Goal: Task Accomplishment & Management: Complete application form

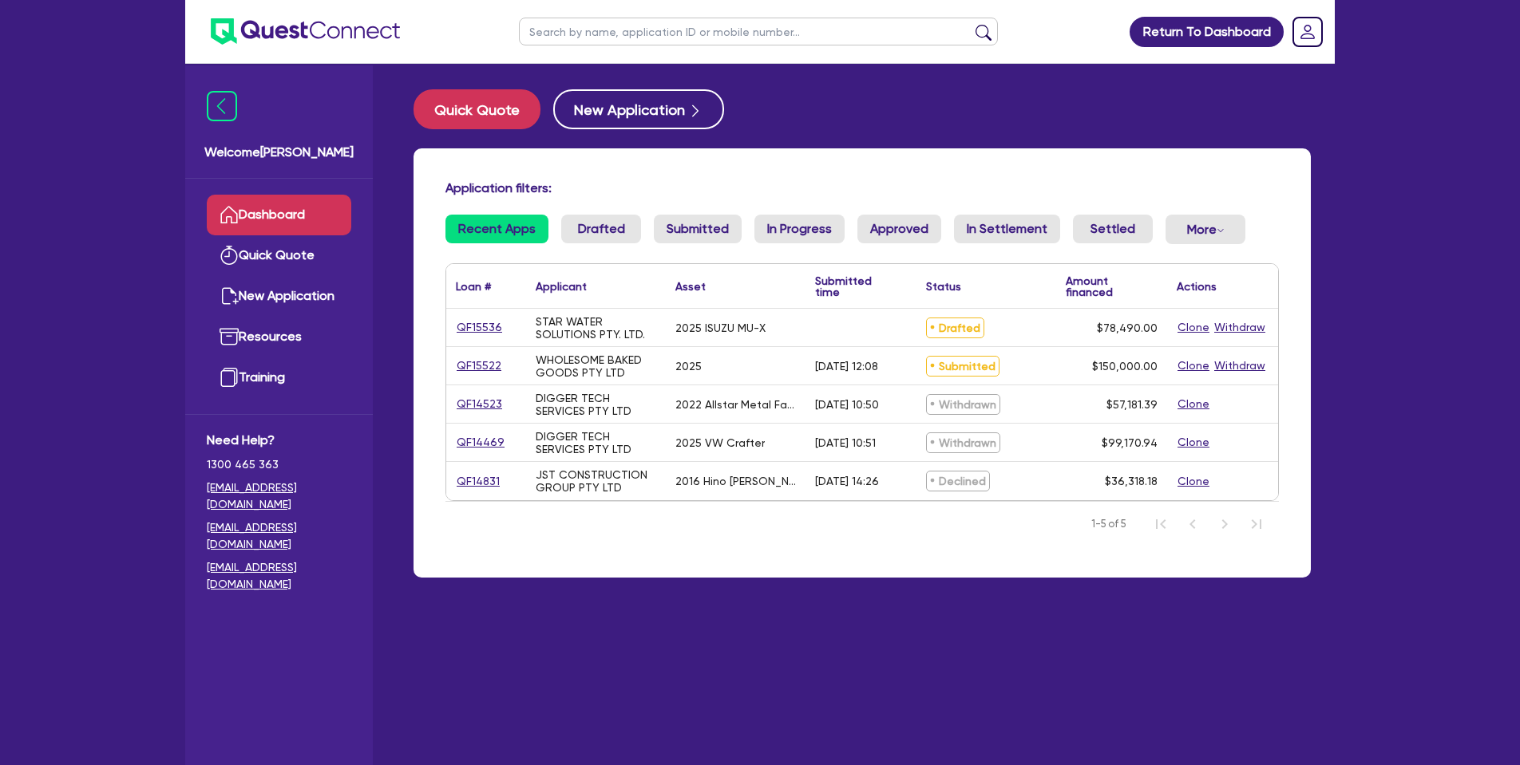
click at [484, 330] on link "QF15536" at bounding box center [479, 327] width 47 height 18
select select "Quest Finance - Own Book"
select select "CARS_AND_LIGHT_TRUCKS"
select select "VANS_AND_UTES"
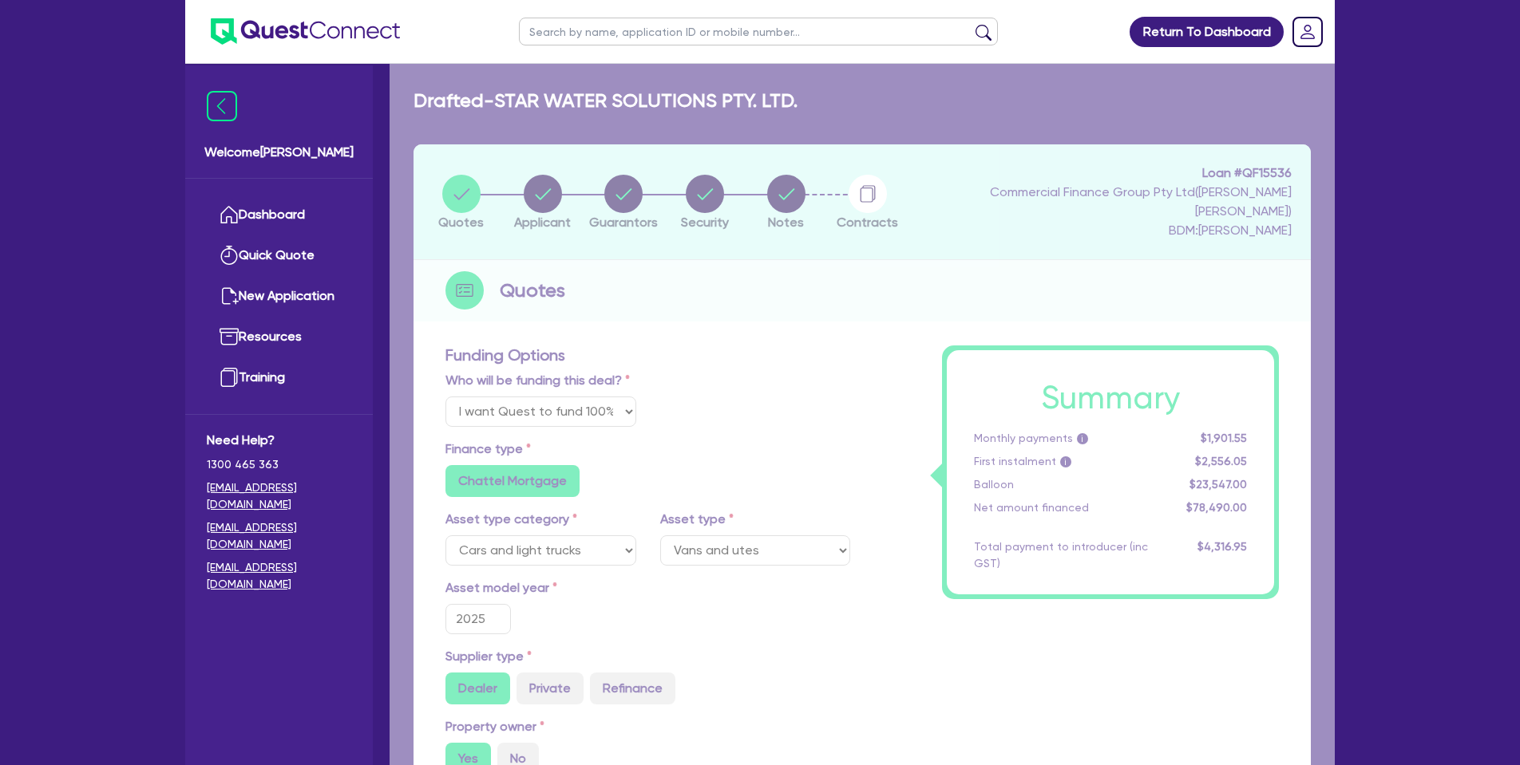
type input "78,490"
type input "23,547"
type input "3,924.5"
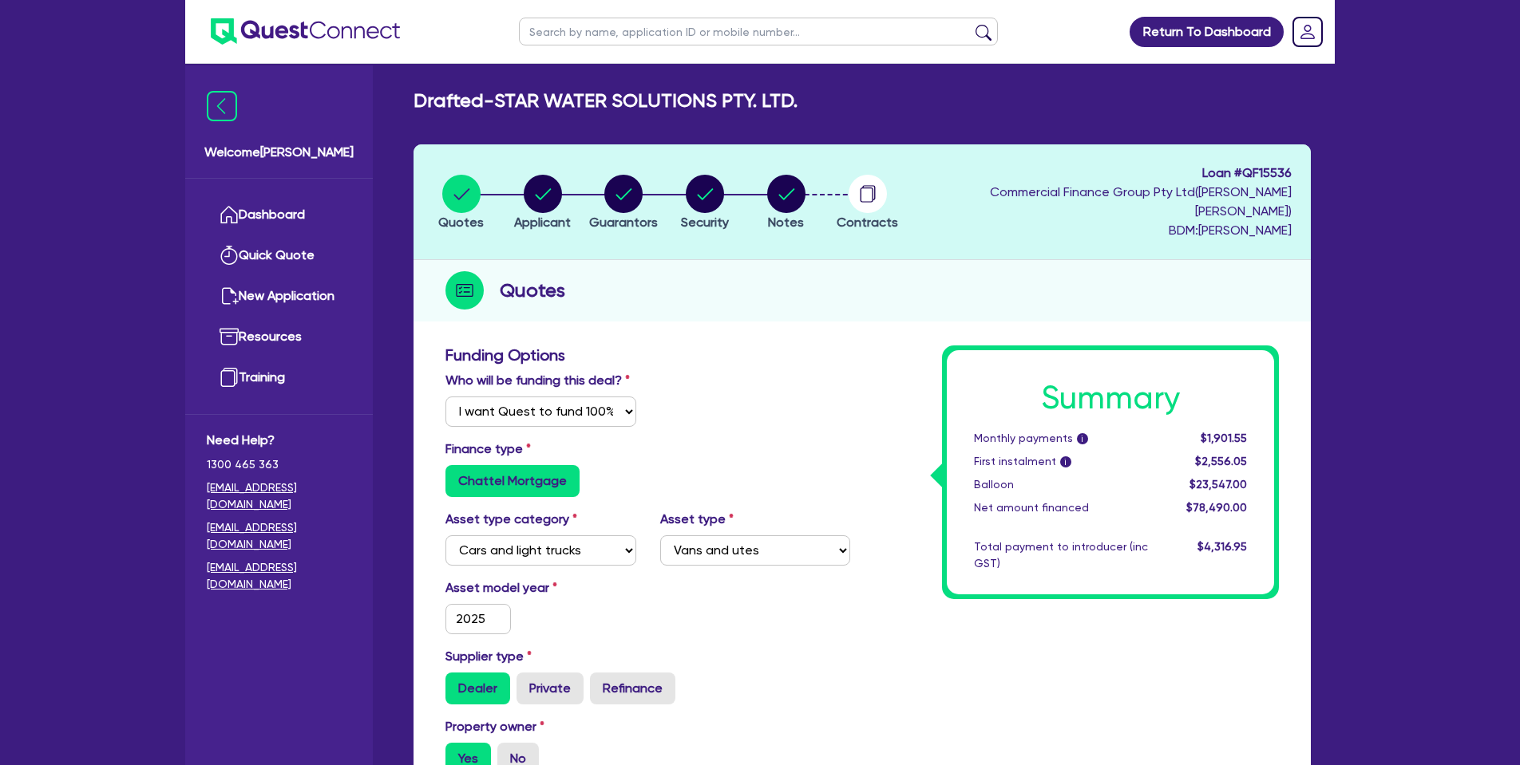
click at [887, 182] on circle "button" at bounding box center [867, 194] width 38 height 38
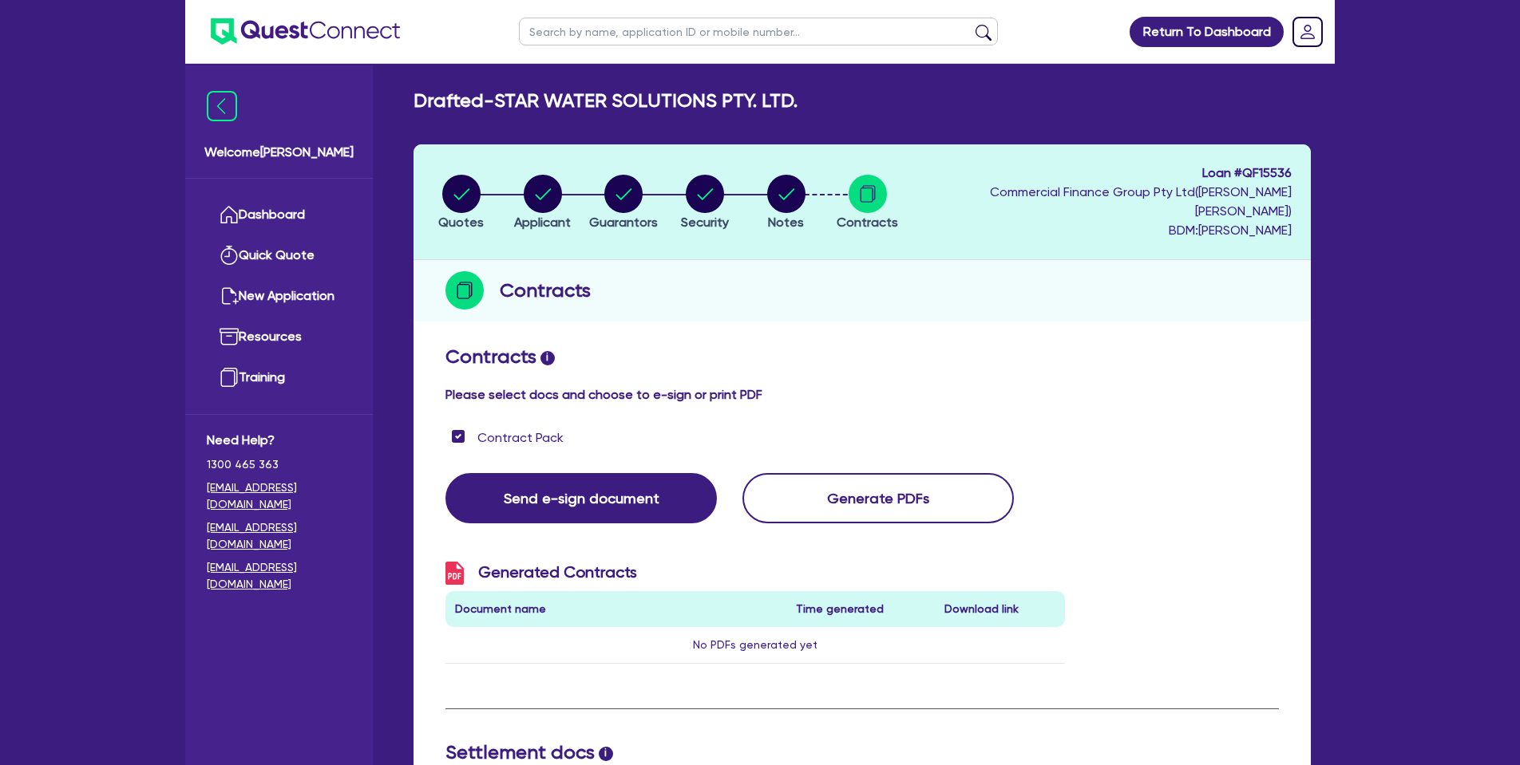
click at [802, 184] on circle "button" at bounding box center [786, 194] width 38 height 38
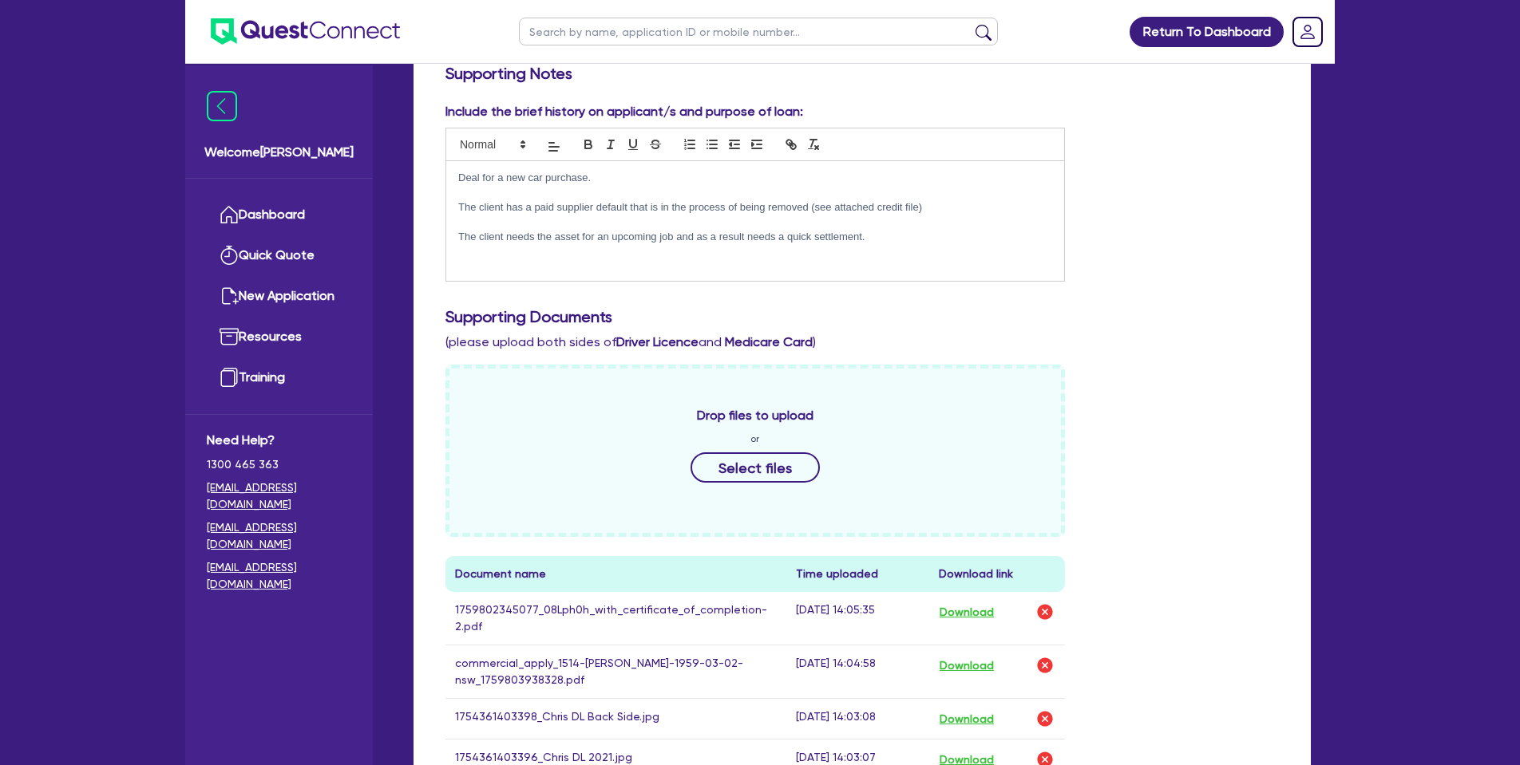
scroll to position [441, 0]
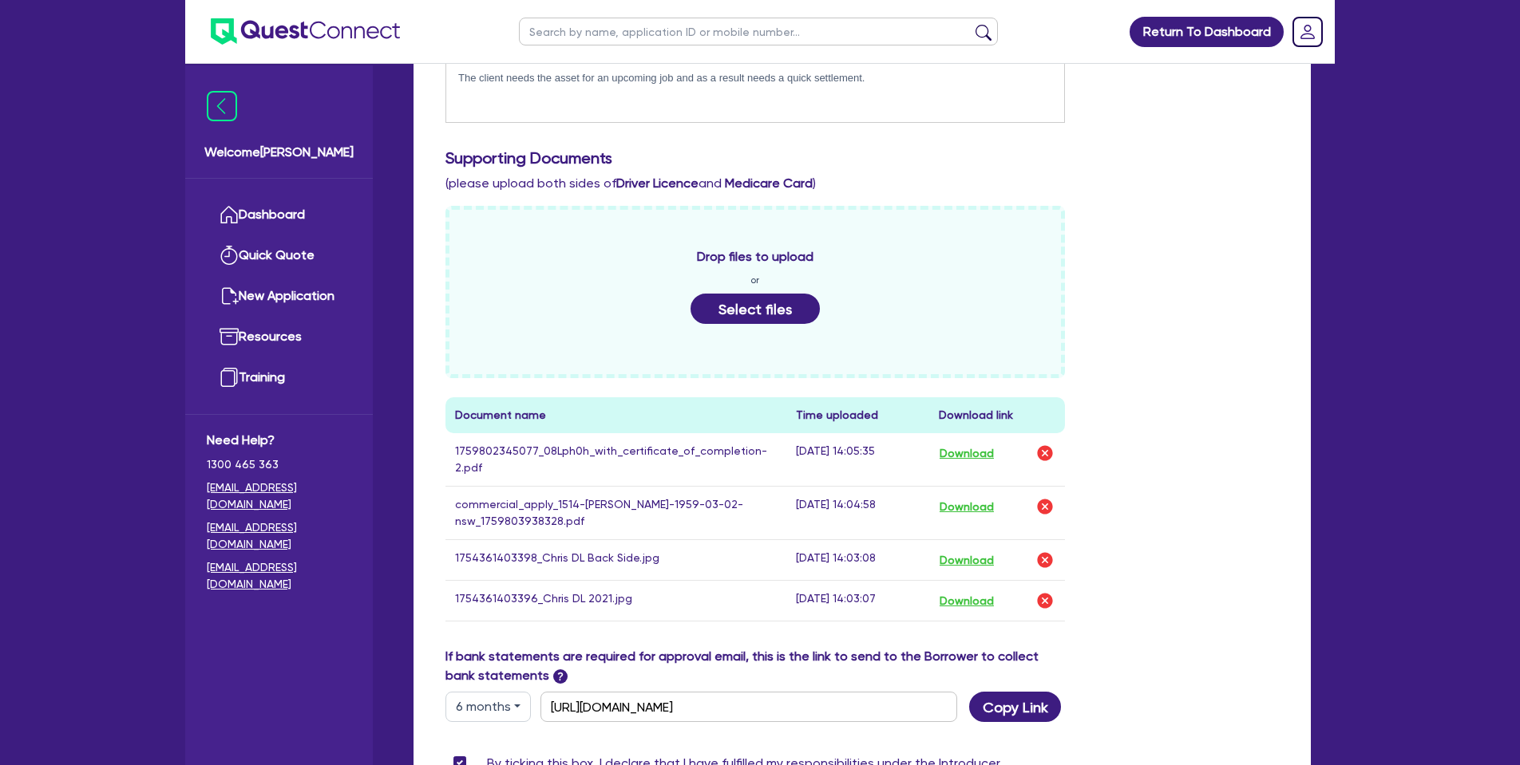
click at [772, 294] on button "Select files" at bounding box center [754, 309] width 129 height 30
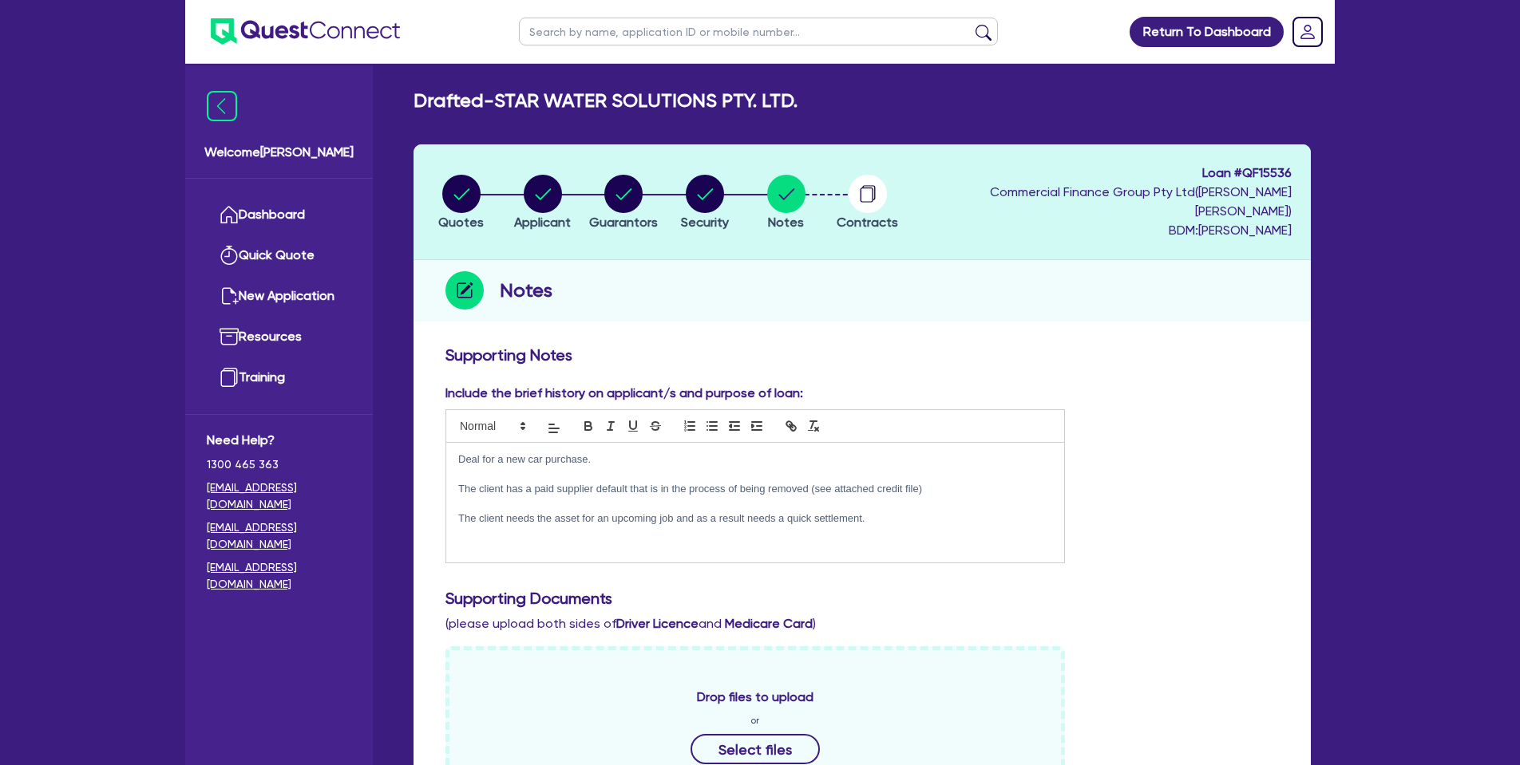
scroll to position [0, 0]
click at [671, 527] on p at bounding box center [755, 534] width 594 height 14
click at [661, 529] on div "Deal for a new car purchase. The client has a paid supplier default that is in …" at bounding box center [755, 503] width 618 height 120
click at [683, 520] on div "Deal for a new car purchase. The client has a paid supplier default that is in …" at bounding box center [755, 503] width 618 height 120
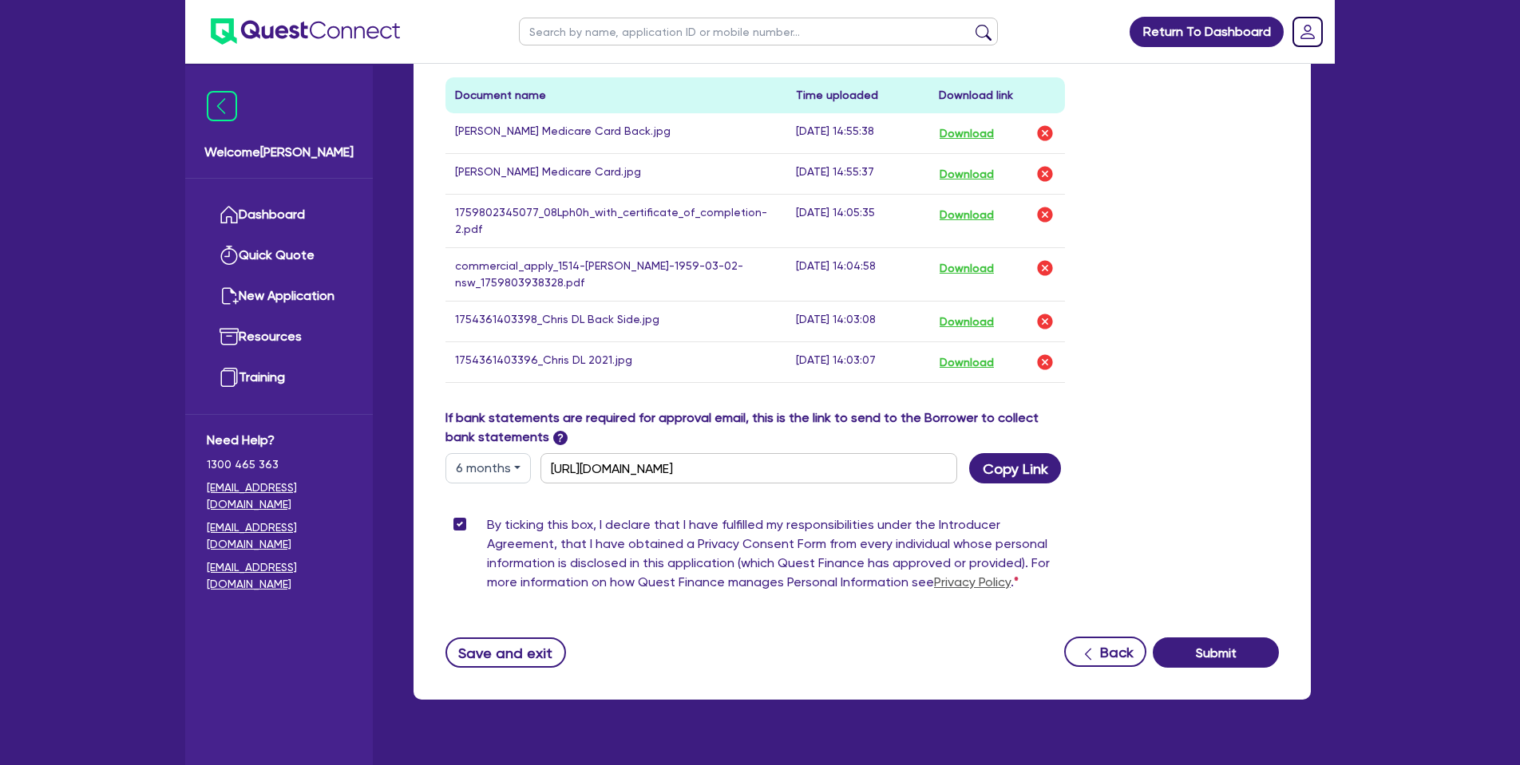
scroll to position [760, 0]
click at [532, 638] on button "Save and exit" at bounding box center [505, 653] width 121 height 30
